Goal: Task Accomplishment & Management: Use online tool/utility

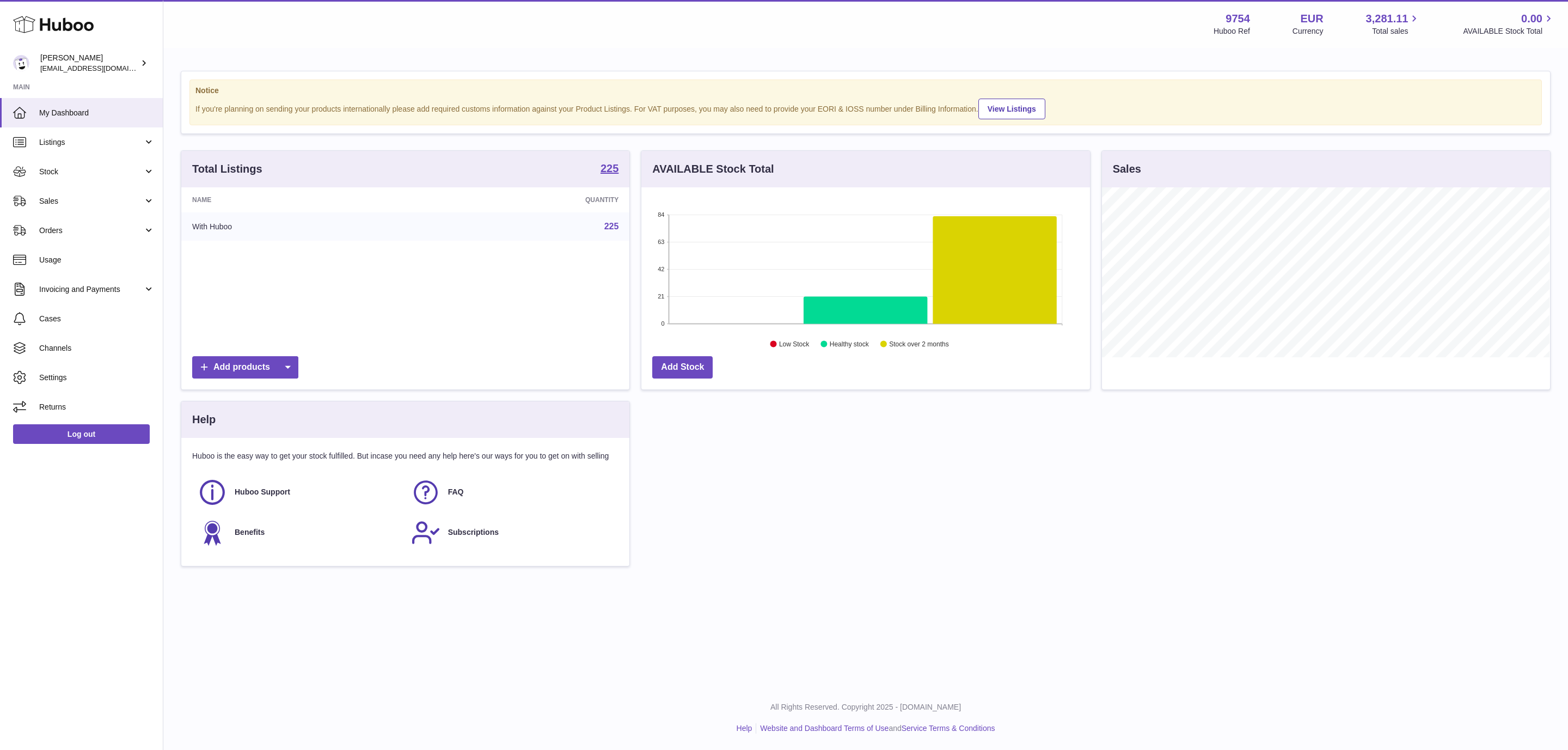
scroll to position [170, 448]
click at [58, 267] on link "Usage" at bounding box center [81, 260] width 163 height 29
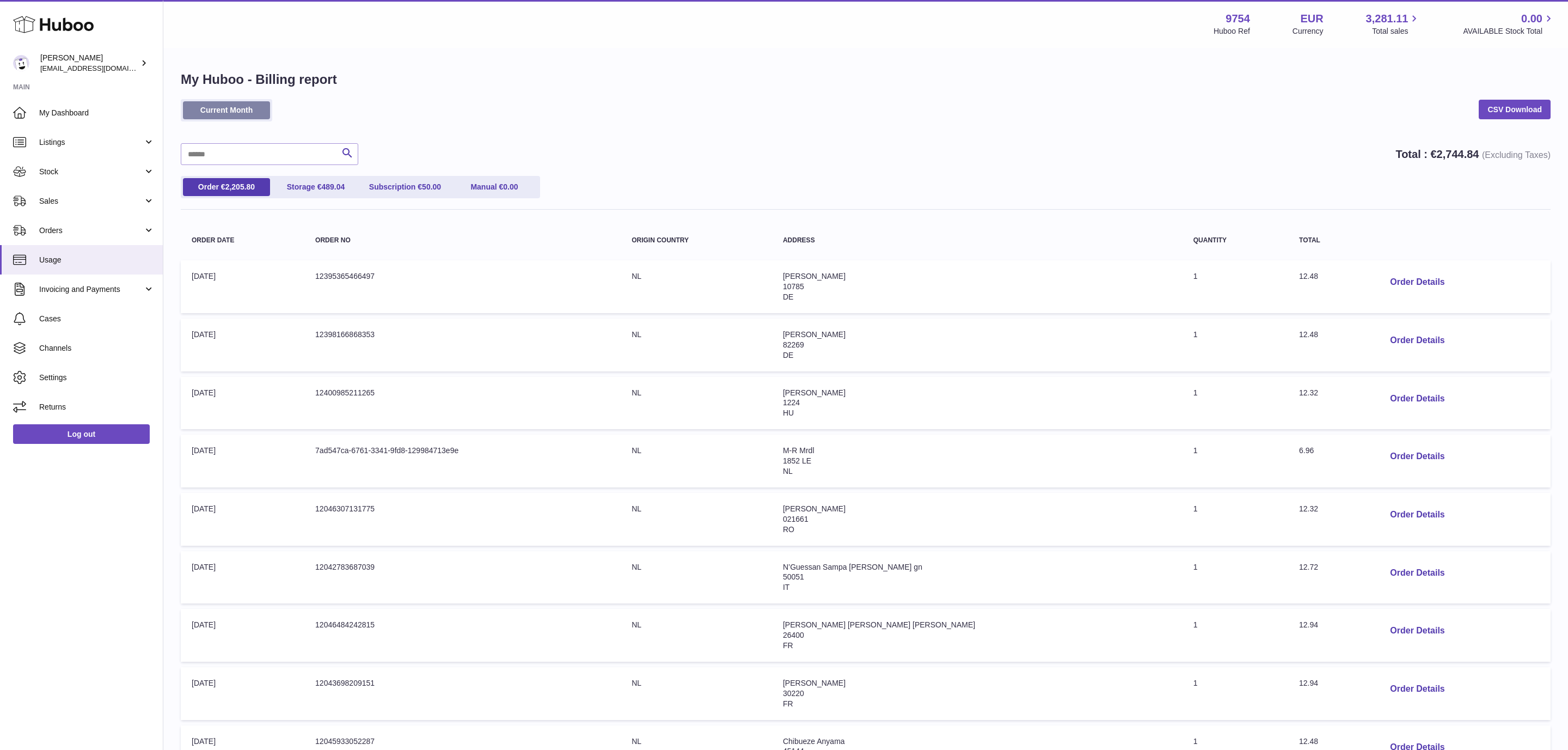
click at [229, 109] on link "Current Month" at bounding box center [226, 110] width 87 height 18
click at [1521, 115] on link "CSV Download" at bounding box center [1514, 110] width 72 height 20
click at [909, 108] on div "Current Month CSV Download" at bounding box center [866, 116] width 1370 height 34
